Goal: Transaction & Acquisition: Purchase product/service

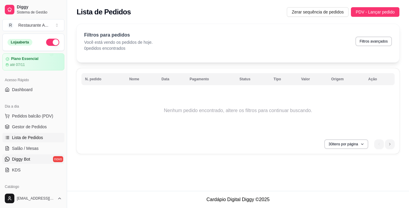
click at [56, 162] on link "Diggy Bot novo" at bounding box center [33, 159] width 62 height 10
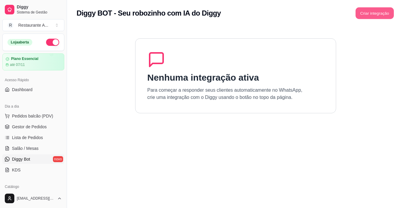
click at [374, 12] on button "Criar integração" at bounding box center [375, 13] width 38 height 12
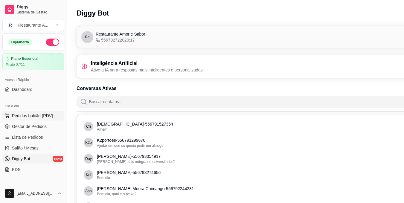
click at [28, 118] on span "Pedidos balcão (PDV)" at bounding box center [32, 116] width 41 height 6
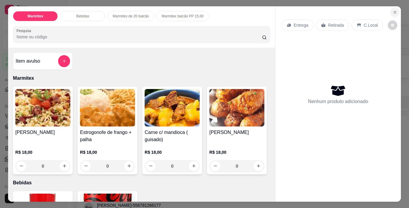
click at [392, 12] on icon "Close" at bounding box center [394, 12] width 5 height 5
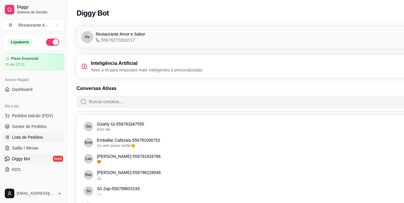
click at [29, 138] on span "Lista de Pedidos" at bounding box center [27, 137] width 31 height 6
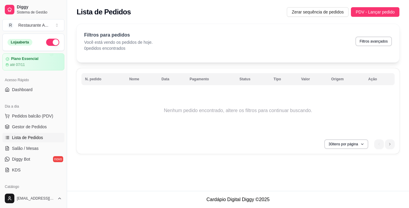
click at [39, 136] on span "Lista de Pedidos" at bounding box center [27, 137] width 31 height 6
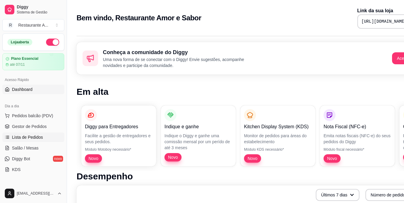
click at [37, 138] on span "Lista de Pedidos" at bounding box center [27, 137] width 31 height 6
click at [37, 136] on span "Lista de Pedidos" at bounding box center [27, 137] width 31 height 6
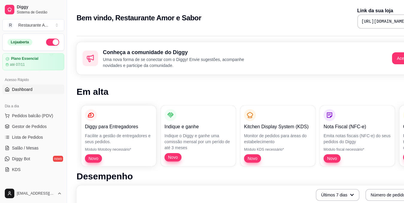
click at [35, 136] on span "Lista de Pedidos" at bounding box center [27, 137] width 31 height 6
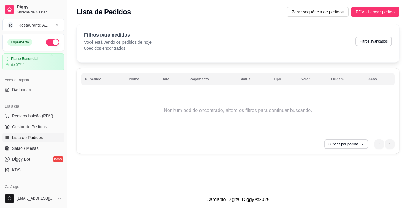
click at [155, 177] on div "Lista de Pedidos Zerar sequência de pedidos PDV - Lançar pedido Filtros para pe…" at bounding box center [238, 95] width 342 height 191
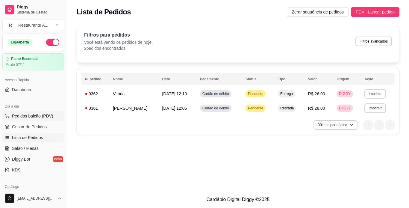
click at [35, 117] on span "Pedidos balcão (PDV)" at bounding box center [32, 116] width 41 height 6
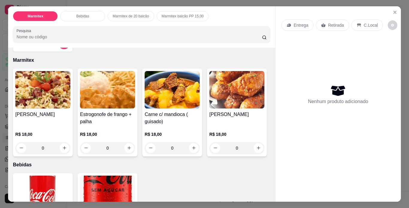
scroll to position [24, 0]
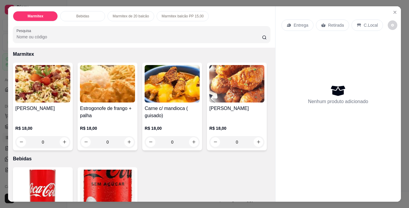
click at [45, 102] on div "Arroz carreteiro R$ 18,00 0" at bounding box center [43, 107] width 60 height 88
click at [96, 130] on div "R$ 18,00 0" at bounding box center [107, 136] width 55 height 23
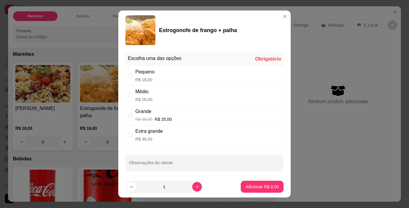
click at [196, 79] on div "Pequeno R$ 18,00" at bounding box center [204, 76] width 158 height 20
radio input "true"
click at [192, 183] on button "increase-product-quantity" at bounding box center [196, 186] width 9 height 9
type input "2"
click at [245, 187] on p "Adicionar R$ 36,00" at bounding box center [261, 187] width 35 height 6
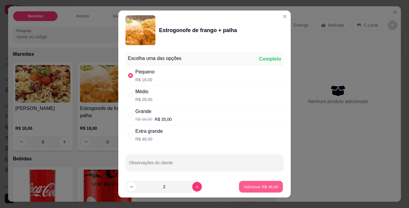
type input "2"
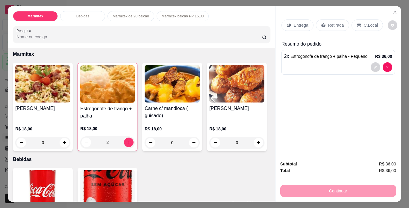
click at [368, 23] on p "C.Local" at bounding box center [371, 25] width 14 height 6
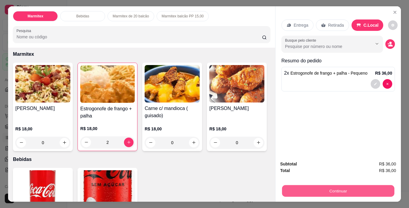
click at [309, 188] on button "Continuar" at bounding box center [338, 191] width 112 height 12
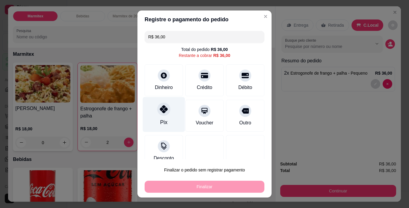
click at [165, 119] on div "Pix" at bounding box center [164, 114] width 42 height 35
type input "R$ 0,00"
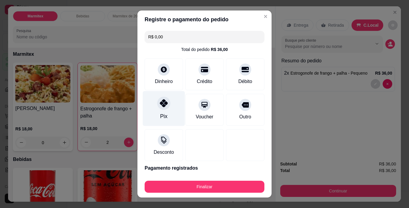
click at [165, 119] on div "Pix" at bounding box center [164, 108] width 42 height 35
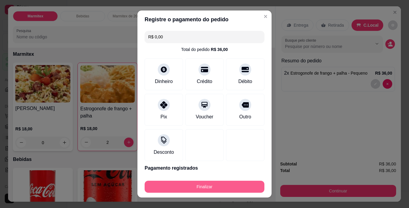
click at [231, 189] on button "Finalizar" at bounding box center [205, 186] width 120 height 12
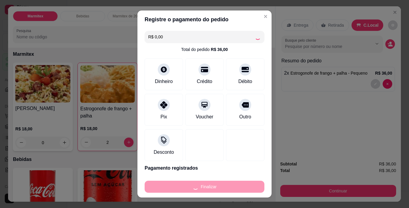
type input "0"
type input "-R$ 36,00"
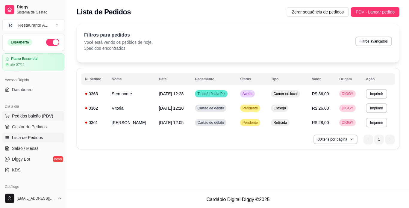
click at [44, 116] on span "Pedidos balcão (PDV)" at bounding box center [32, 116] width 41 height 6
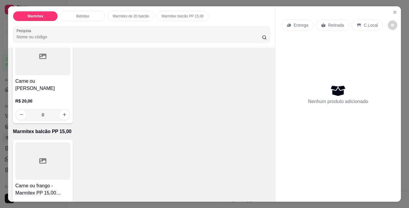
scroll to position [263, 0]
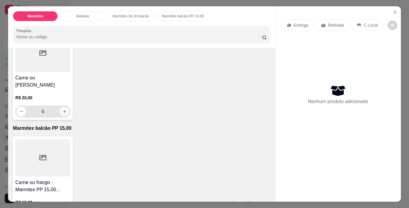
click at [64, 114] on icon "increase-product-quantity" at bounding box center [64, 111] width 4 height 4
type input "1"
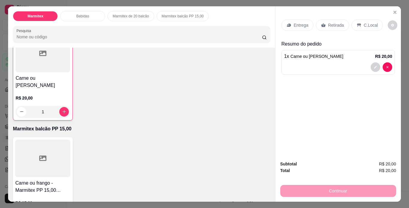
click at [367, 25] on p "C.Local" at bounding box center [371, 25] width 14 height 6
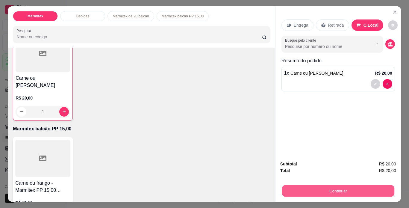
click at [336, 186] on button "Continuar" at bounding box center [338, 191] width 112 height 12
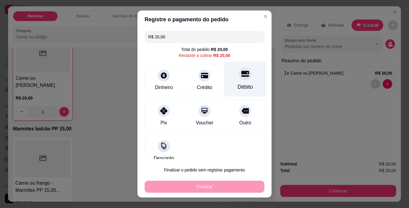
click at [232, 81] on div "Débito" at bounding box center [245, 78] width 42 height 35
type input "R$ 0,00"
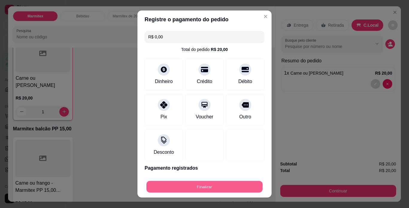
click at [227, 188] on button "Finalizar" at bounding box center [204, 187] width 116 height 12
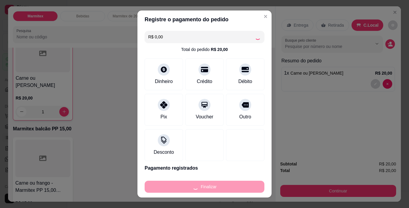
type input "0"
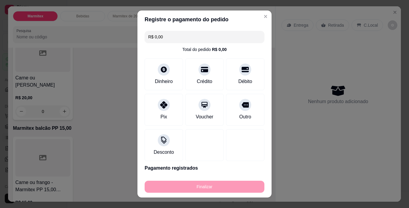
type input "-R$ 20,00"
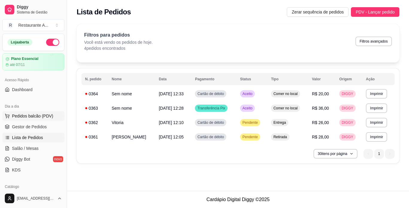
click at [53, 118] on button "Pedidos balcão (PDV)" at bounding box center [33, 116] width 62 height 10
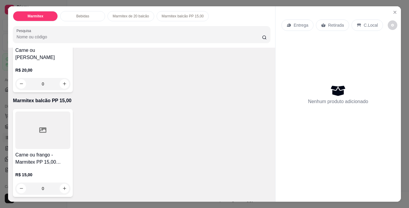
scroll to position [347, 0]
click at [62, 86] on icon "increase-product-quantity" at bounding box center [64, 84] width 4 height 4
type input "1"
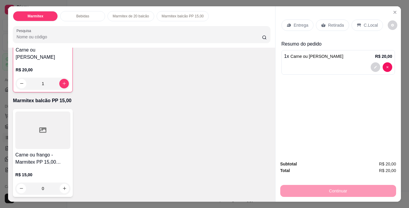
click at [373, 25] on p "C.Local" at bounding box center [371, 25] width 14 height 6
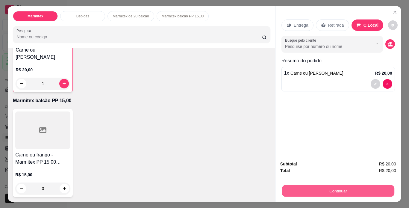
click at [315, 187] on button "Continuar" at bounding box center [338, 191] width 112 height 12
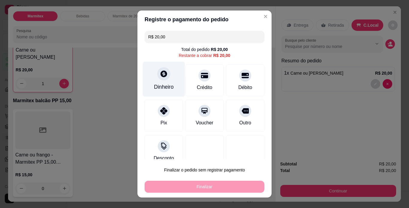
click at [154, 80] on div "Dinheiro" at bounding box center [164, 78] width 42 height 35
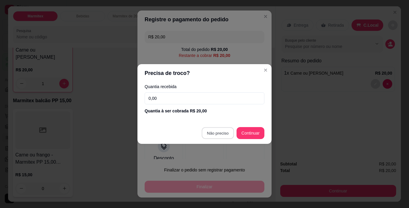
type input "R$ 0,00"
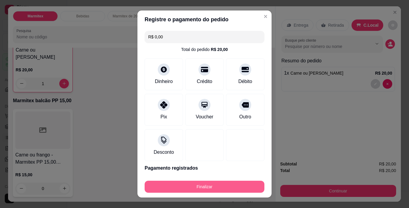
click at [202, 188] on button "Finalizar" at bounding box center [205, 186] width 120 height 12
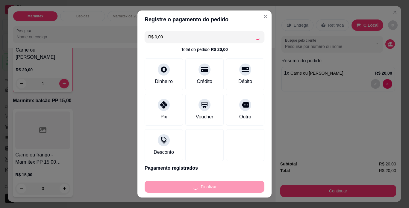
type input "0"
type input "-R$ 20,00"
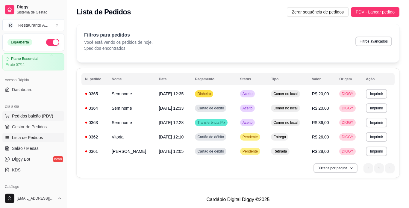
click at [48, 119] on button "Pedidos balcão (PDV)" at bounding box center [33, 116] width 62 height 10
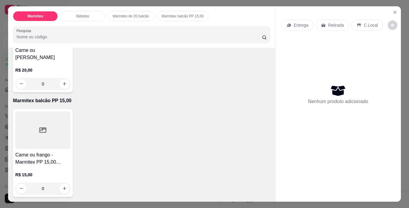
scroll to position [311, 0]
click at [63, 86] on icon "increase-product-quantity" at bounding box center [64, 84] width 4 height 4
type input "1"
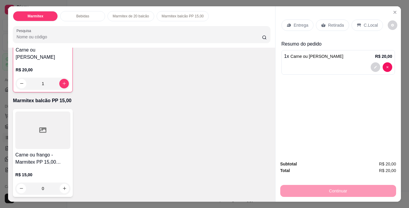
click at [366, 22] on p "C.Local" at bounding box center [371, 25] width 14 height 6
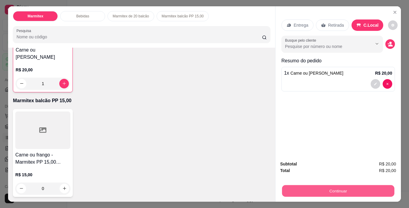
click at [341, 188] on button "Continuar" at bounding box center [338, 191] width 112 height 12
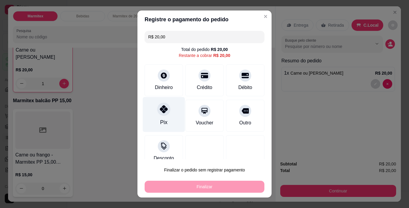
click at [160, 113] on icon at bounding box center [164, 109] width 8 height 8
type input "R$ 0,00"
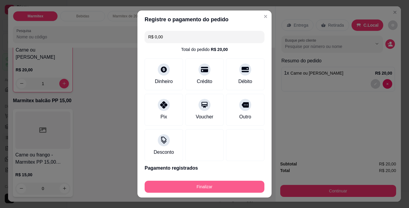
click at [205, 183] on button "Finalizar" at bounding box center [205, 186] width 120 height 12
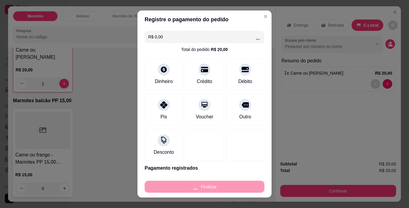
type input "0"
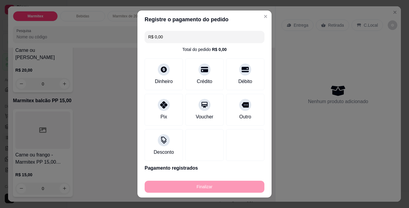
type input "-R$ 20,00"
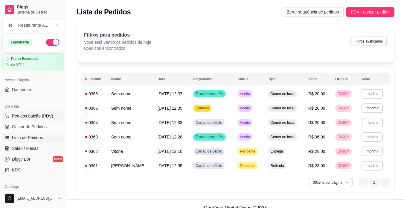
click at [47, 114] on span "Pedidos balcão (PDV)" at bounding box center [32, 116] width 41 height 6
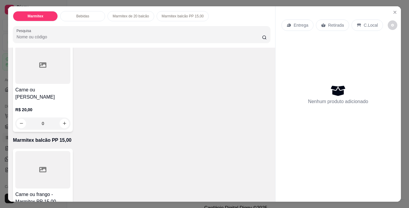
scroll to position [263, 0]
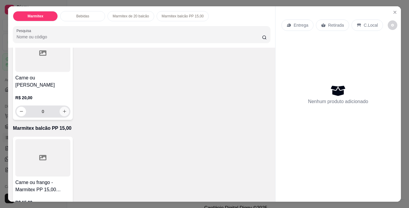
click at [64, 113] on icon "increase-product-quantity" at bounding box center [64, 111] width 4 height 4
type input "1"
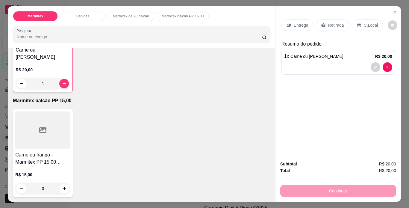
scroll to position [369, 0]
click at [63, 186] on icon "increase-product-quantity" at bounding box center [64, 188] width 4 height 4
type input "1"
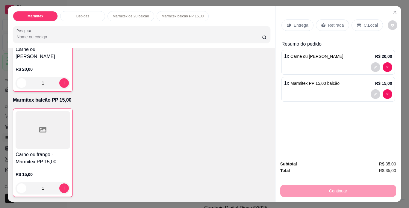
click at [370, 25] on p "C.Local" at bounding box center [371, 25] width 14 height 6
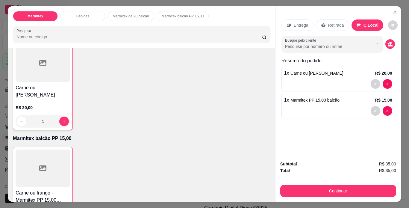
scroll to position [250, 0]
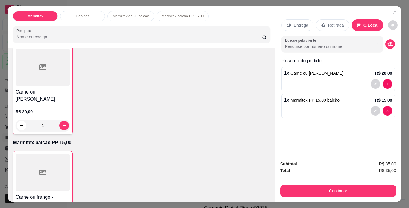
click at [130, 25] on button "increase-product-quantity" at bounding box center [129, 20] width 9 height 9
type input "1"
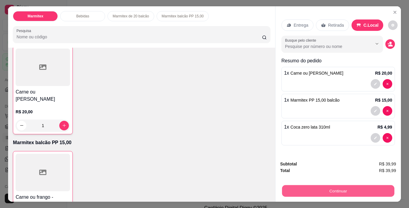
click at [300, 185] on button "Continuar" at bounding box center [338, 191] width 112 height 12
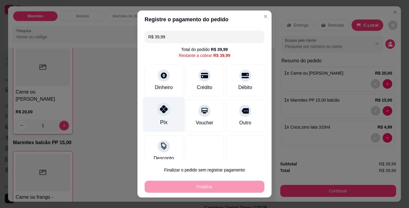
click at [160, 109] on icon at bounding box center [164, 109] width 8 height 8
type input "R$ 0,00"
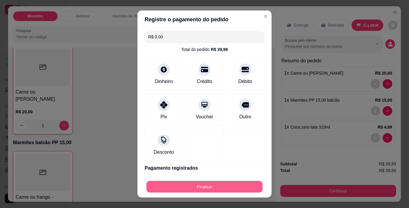
click at [187, 185] on button "Finalizar" at bounding box center [204, 187] width 116 height 12
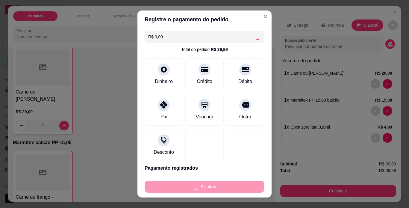
type input "0"
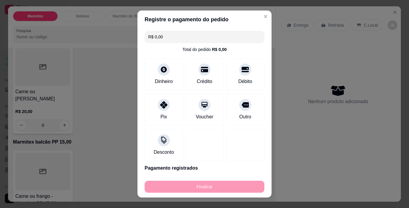
type input "-R$ 39,99"
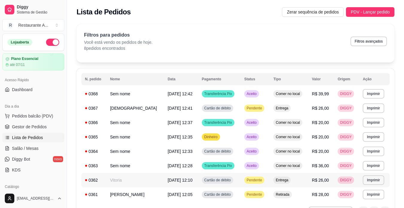
click at [241, 207] on html "Diggy Sistema de Gestão R Restaurante A ... Loja aberta Plano Essencial até 07/…" at bounding box center [202, 104] width 404 height 208
click at [49, 111] on button "Pedidos balcão (PDV)" at bounding box center [33, 116] width 62 height 10
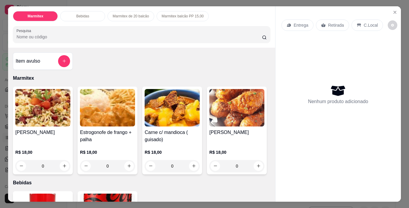
click at [50, 129] on h4 "[PERSON_NAME]" at bounding box center [42, 132] width 55 height 7
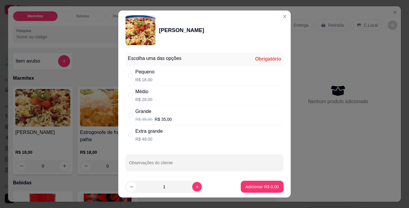
click at [183, 102] on div "Médio R$ 28,00" at bounding box center [204, 95] width 158 height 20
radio input "true"
click at [195, 185] on icon "increase-product-quantity" at bounding box center [197, 186] width 4 height 4
type input "2"
click at [258, 189] on p "Adicionar R$ 56,00" at bounding box center [261, 186] width 36 height 6
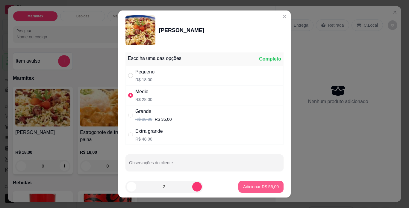
type input "2"
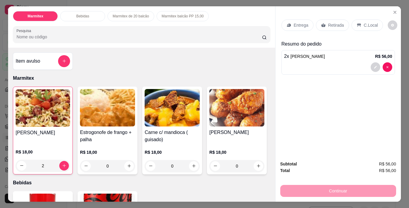
click at [368, 23] on p "C.Local" at bounding box center [371, 25] width 14 height 6
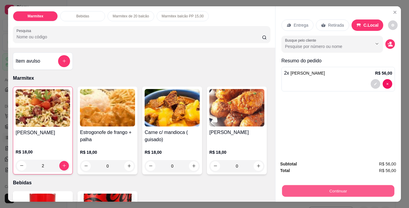
click at [357, 189] on button "Continuar" at bounding box center [338, 191] width 112 height 12
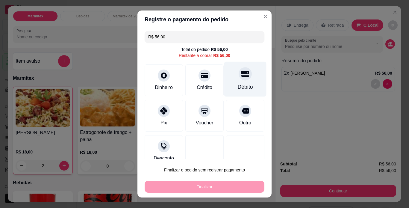
click at [238, 84] on div "Débito" at bounding box center [245, 87] width 15 height 8
type input "R$ 0,00"
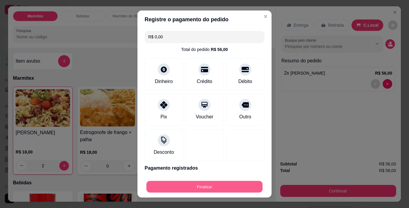
click at [184, 187] on button "Finalizar" at bounding box center [204, 187] width 116 height 12
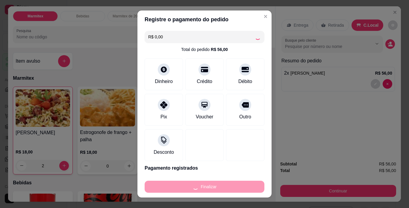
type input "0"
type input "-R$ 56,00"
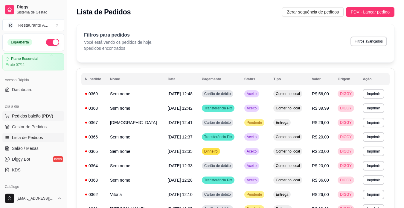
click at [43, 117] on span "Pedidos balcão (PDV)" at bounding box center [32, 116] width 41 height 6
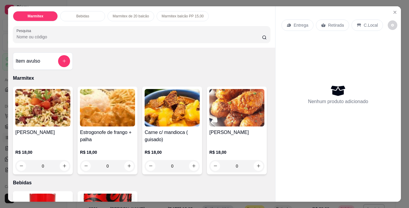
click at [39, 133] on h4 "[PERSON_NAME]" at bounding box center [42, 132] width 55 height 7
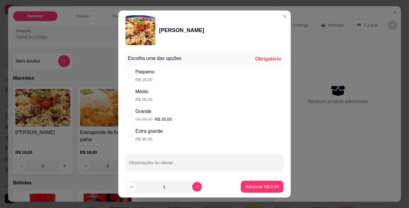
click at [193, 77] on div "Pequeno R$ 18,00" at bounding box center [204, 76] width 158 height 20
radio input "true"
click at [192, 190] on button "increase-product-quantity" at bounding box center [196, 186] width 9 height 9
type input "2"
click at [251, 187] on p "Adicionar R$ 36,00" at bounding box center [261, 186] width 36 height 6
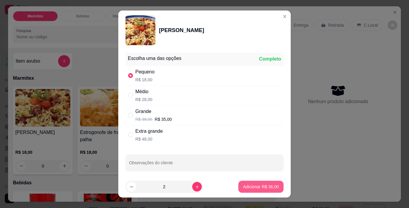
type input "2"
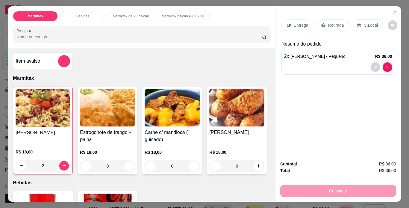
click at [368, 22] on p "C.Local" at bounding box center [371, 25] width 14 height 6
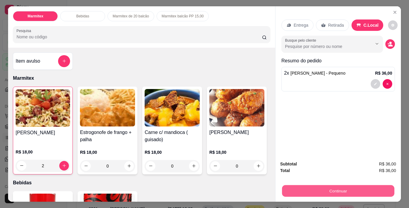
click at [362, 187] on button "Continuar" at bounding box center [338, 191] width 112 height 12
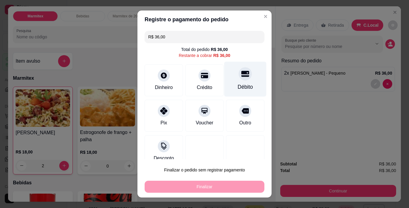
click at [239, 84] on div "Débito" at bounding box center [245, 87] width 15 height 8
type input "R$ 0,00"
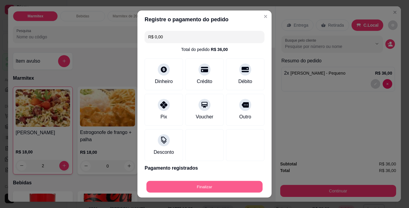
click at [241, 186] on button "Finalizar" at bounding box center [204, 187] width 116 height 12
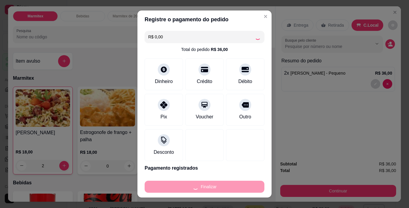
type input "0"
type input "-R$ 36,00"
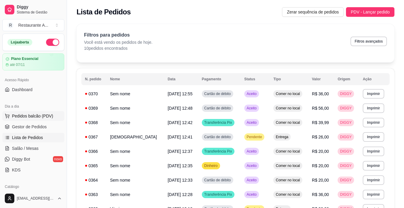
click at [28, 115] on span "Pedidos balcão (PDV)" at bounding box center [32, 116] width 41 height 6
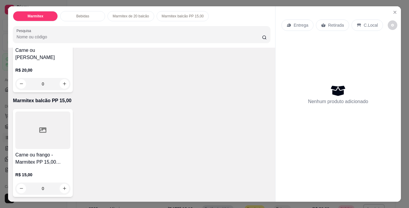
scroll to position [335, 0]
click at [44, 149] on div at bounding box center [42, 129] width 55 height 37
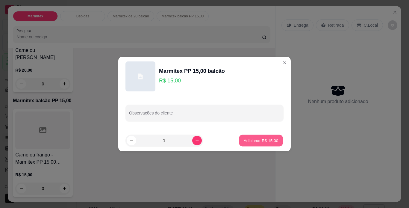
click at [259, 142] on p "Adicionar R$ 15,00" at bounding box center [261, 140] width 35 height 6
type input "1"
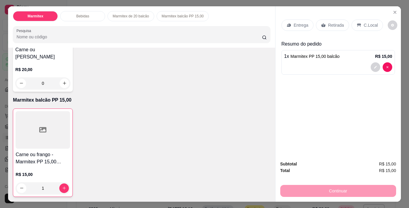
click at [370, 24] on p "C.Local" at bounding box center [371, 25] width 14 height 6
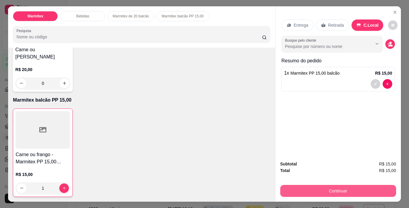
click at [338, 188] on button "Continuar" at bounding box center [338, 191] width 116 height 12
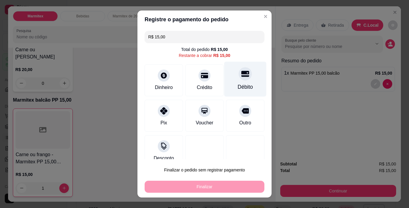
click at [241, 74] on icon at bounding box center [245, 74] width 8 height 6
type input "R$ 0,00"
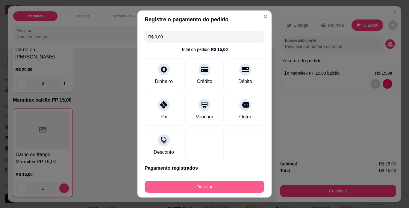
click at [227, 187] on button "Finalizar" at bounding box center [205, 186] width 120 height 12
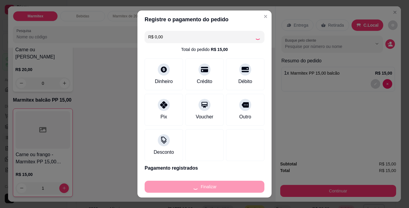
type input "0"
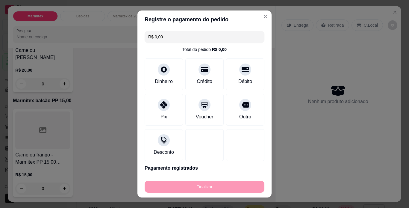
type input "-R$ 15,00"
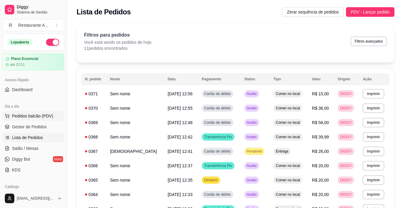
click at [29, 117] on span "Pedidos balcão (PDV)" at bounding box center [32, 116] width 41 height 6
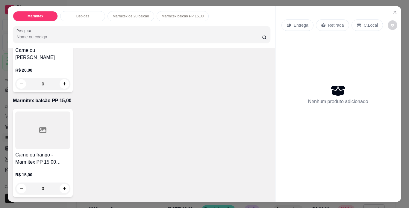
scroll to position [369, 0]
click at [63, 187] on icon "increase-product-quantity" at bounding box center [64, 188] width 3 height 3
type input "1"
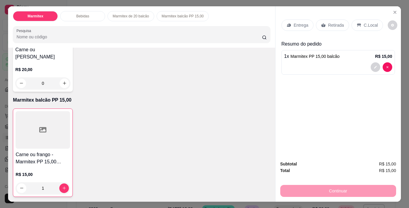
click at [360, 25] on div "C.Local" at bounding box center [366, 24] width 31 height 11
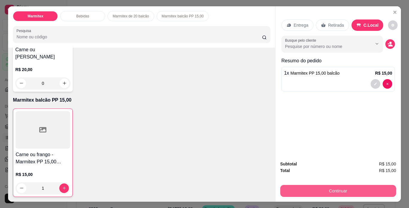
click at [363, 189] on button "Continuar" at bounding box center [338, 191] width 116 height 12
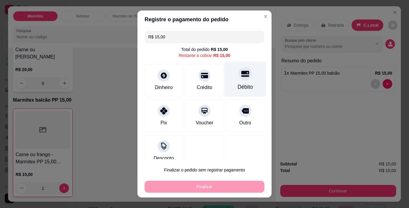
click at [238, 88] on div "Débito" at bounding box center [245, 87] width 15 height 8
type input "R$ 0,00"
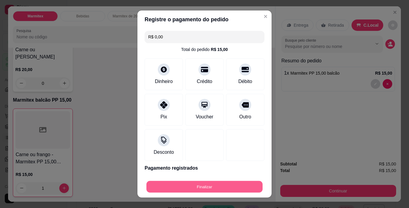
click at [230, 187] on button "Finalizar" at bounding box center [204, 187] width 116 height 12
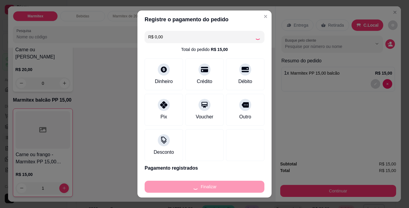
type input "0"
type input "-R$ 15,00"
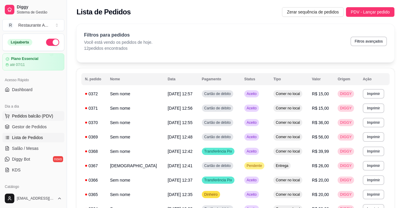
click at [42, 117] on span "Pedidos balcão (PDV)" at bounding box center [32, 116] width 41 height 6
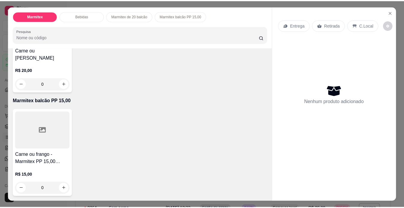
scroll to position [369, 0]
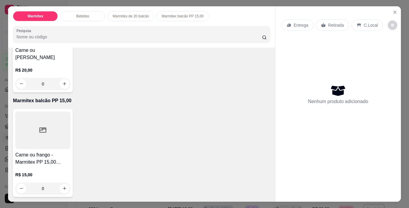
click at [30, 130] on div at bounding box center [42, 129] width 55 height 37
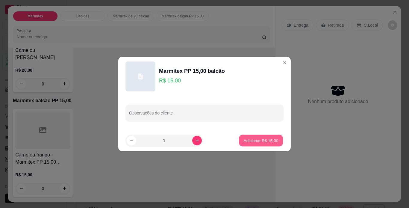
click at [274, 140] on p "Adicionar R$ 15,00" at bounding box center [261, 140] width 35 height 6
type input "1"
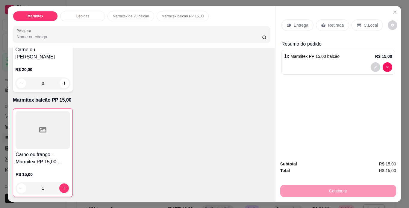
click at [364, 25] on p "C.Local" at bounding box center [371, 25] width 14 height 6
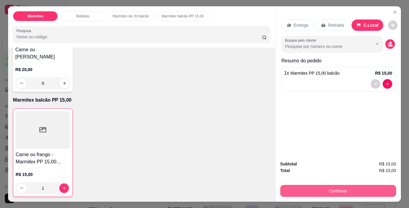
click at [343, 188] on button "Continuar" at bounding box center [338, 191] width 116 height 12
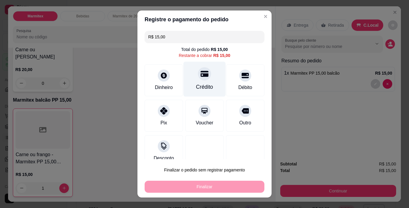
click at [204, 81] on div "Crédito" at bounding box center [204, 78] width 42 height 35
type input "R$ 0,00"
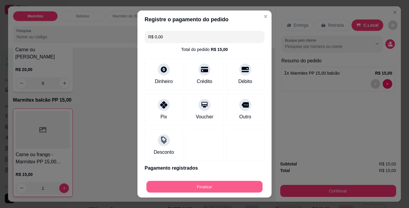
click at [221, 191] on button "Finalizar" at bounding box center [204, 187] width 116 height 12
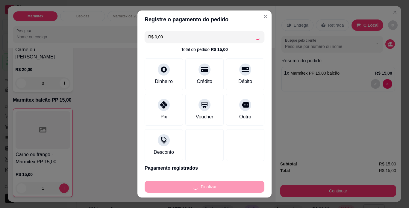
type input "0"
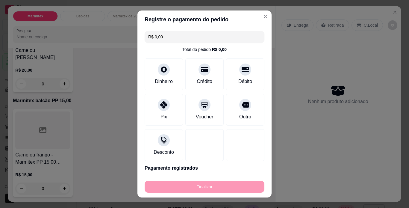
type input "-R$ 15,00"
